Goal: Check status

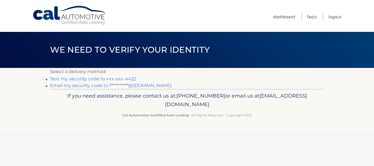
click at [119, 77] on link "Text my security code to xxx-xxx-4422" at bounding box center [93, 78] width 86 height 5
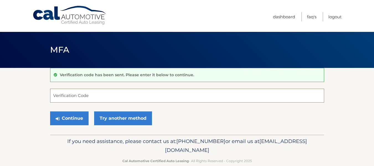
click at [70, 98] on input "Verification Code" at bounding box center [187, 96] width 274 height 14
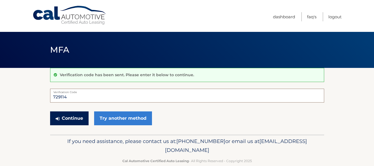
type input "729114"
click at [76, 116] on button "Continue" at bounding box center [69, 118] width 39 height 14
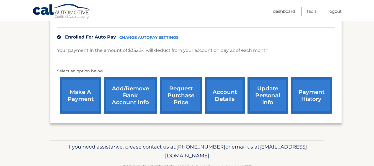
scroll to position [183, 0]
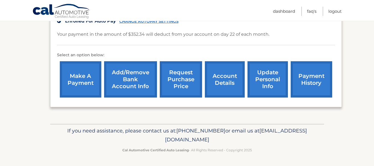
click at [223, 82] on link "account details" at bounding box center [225, 79] width 40 height 36
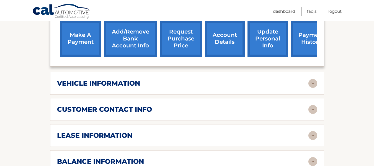
scroll to position [222, 0]
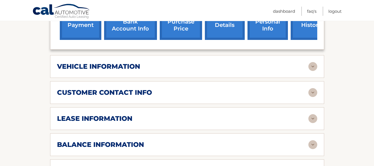
click at [175, 114] on div "lease information" at bounding box center [183, 118] width 252 height 8
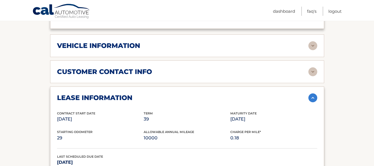
scroll to position [259, 0]
